Goal: Task Accomplishment & Management: Manage account settings

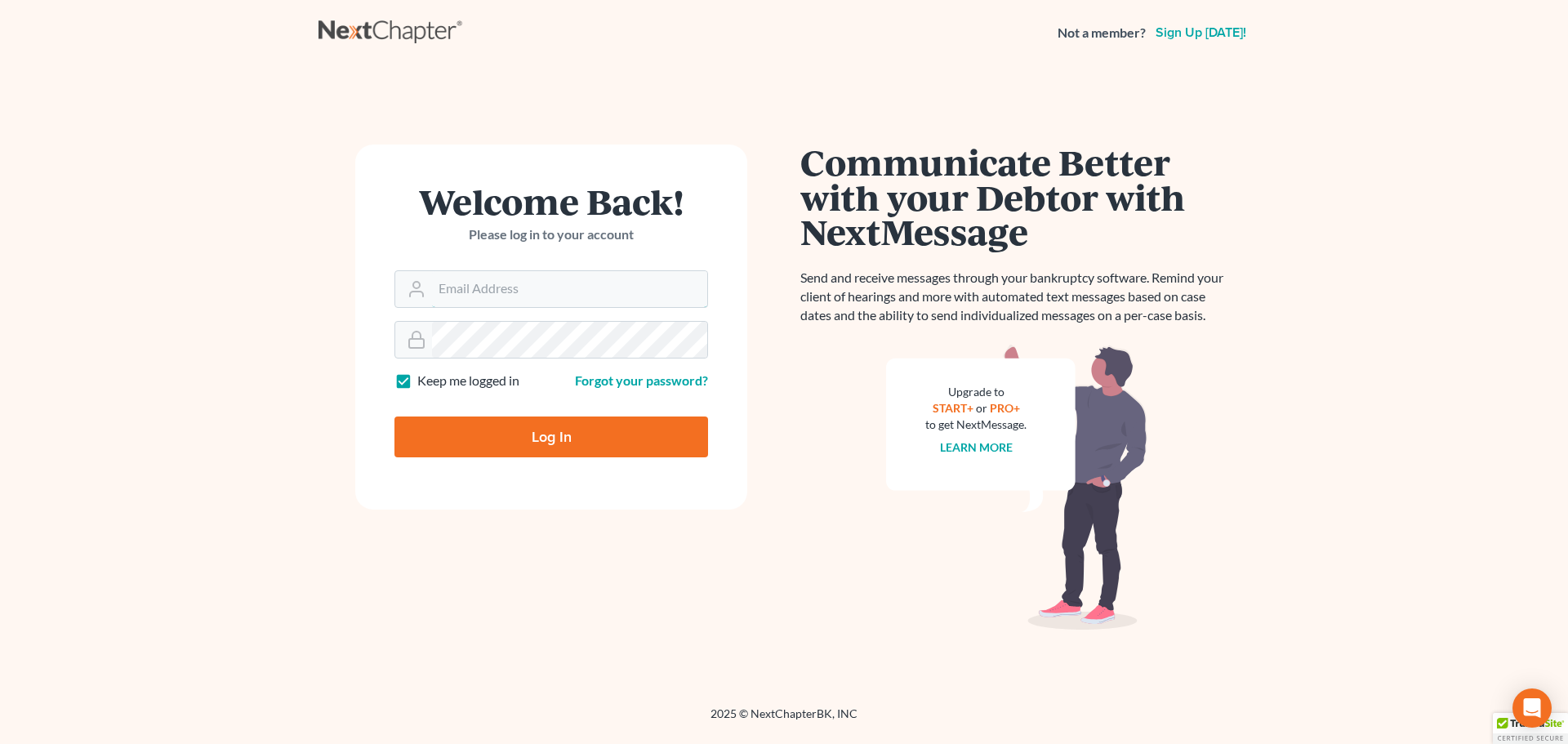
type input "[EMAIL_ADDRESS][DOMAIN_NAME]"
click at [552, 434] on input "Log In" at bounding box center [551, 437] width 314 height 41
type input "Thinking..."
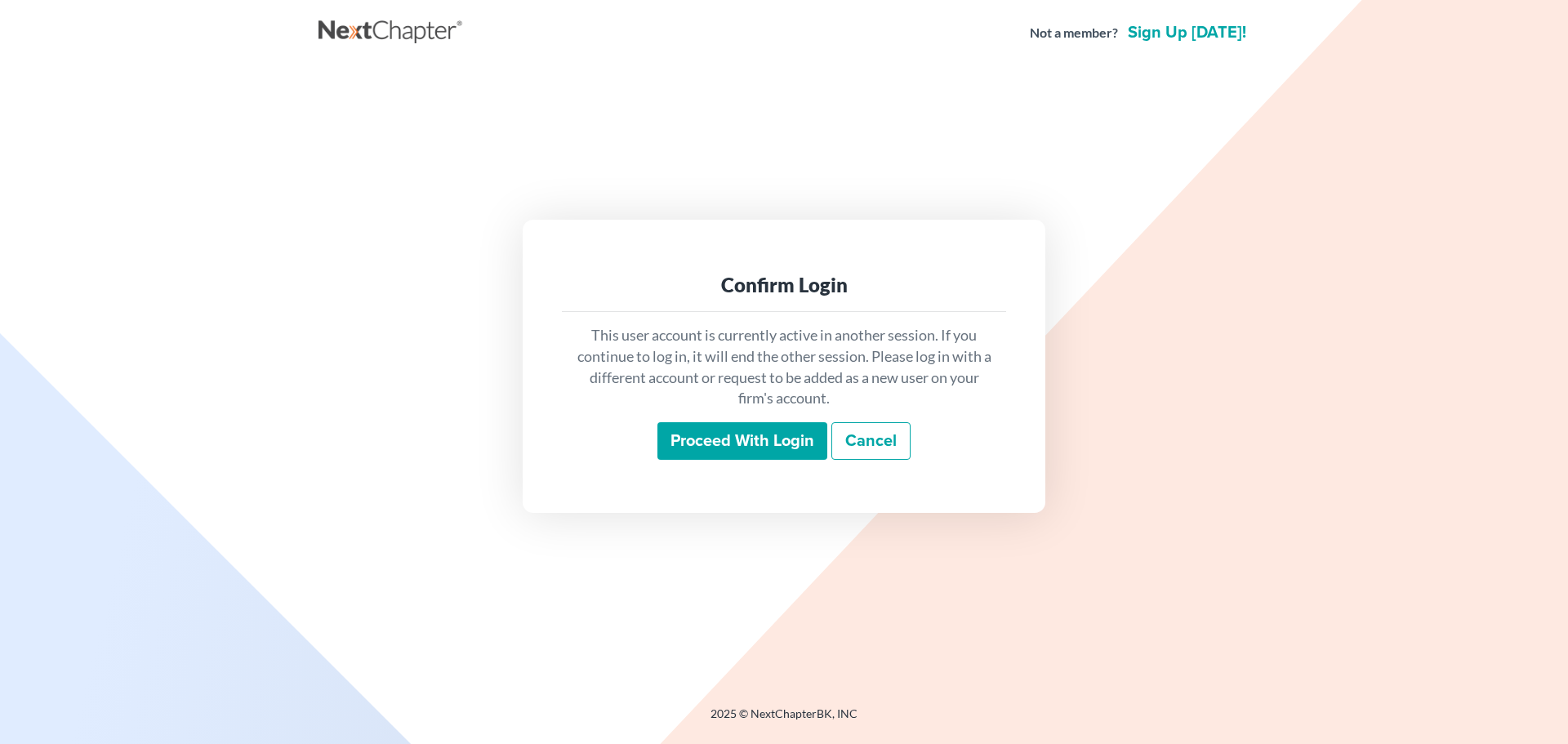
drag, startPoint x: 728, startPoint y: 428, endPoint x: 727, endPoint y: 447, distance: 19.0
click at [728, 431] on input "Proceed with login" at bounding box center [743, 441] width 170 height 38
